Goal: Book appointment/travel/reservation

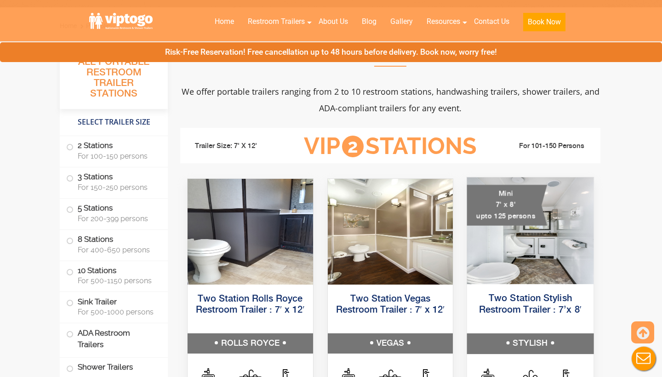
scroll to position [327, 0]
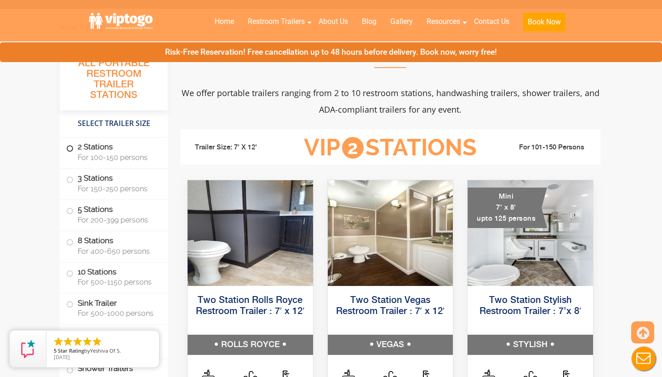
click at [74, 147] on label "2 Stations For 100-150 persons" at bounding box center [113, 151] width 95 height 28
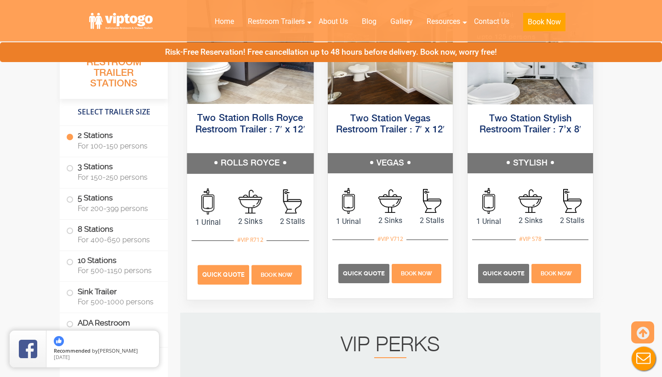
scroll to position [505, 0]
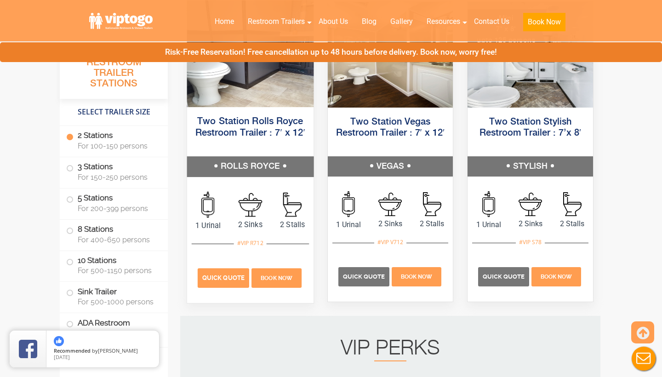
click at [215, 275] on span "Quick Quote" at bounding box center [223, 277] width 42 height 7
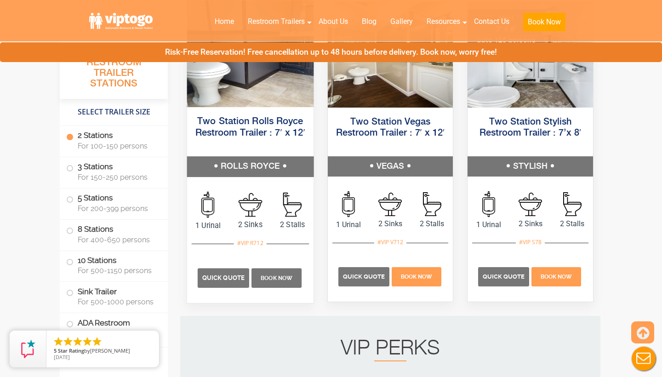
click at [273, 276] on span "Book Now" at bounding box center [276, 278] width 32 height 6
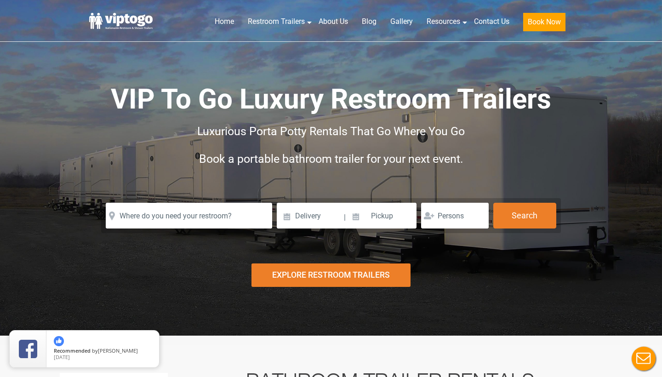
scroll to position [0, 0]
